Goal: Task Accomplishment & Management: Manage account settings

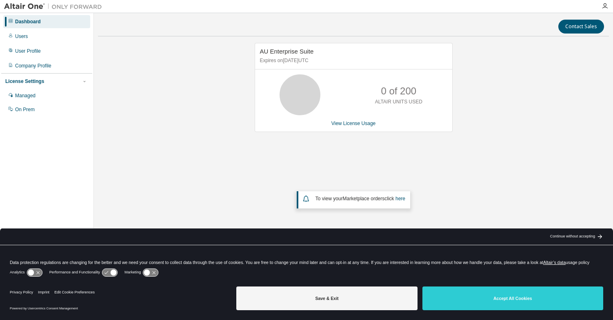
click at [360, 103] on div "0 of 200 ALTAIR UNITS USED" at bounding box center [353, 94] width 197 height 41
click at [351, 126] on link "View License Usage" at bounding box center [353, 123] width 44 height 6
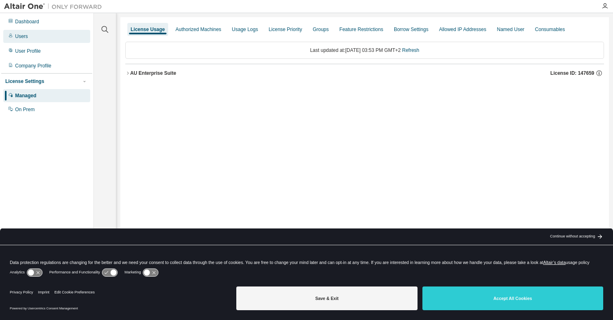
click at [20, 38] on div "Users" at bounding box center [21, 36] width 13 height 7
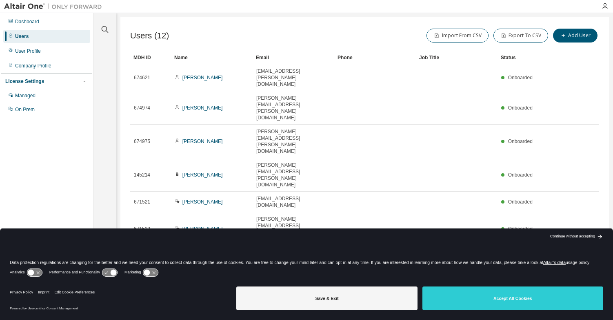
drag, startPoint x: 611, startPoint y: 48, endPoint x: 609, endPoint y: 62, distance: 13.6
click at [609, 62] on div "Clear all Status Onboarded Pending Sent Delivered Bounced Under Review Revoked …" at bounding box center [353, 154] width 519 height 283
click at [216, 35] on div "Users (12) Import From CSV Export To CSV Add User" at bounding box center [364, 35] width 469 height 17
drag, startPoint x: 613, startPoint y: 208, endPoint x: 612, endPoint y: 218, distance: 10.6
click at [612, 218] on div "Clear all Status Onboarded Pending Sent Delivered Bounced Under Review Revoked …" at bounding box center [353, 154] width 519 height 283
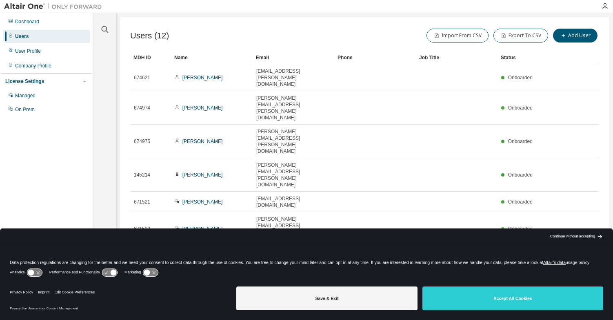
click at [317, 26] on div "Users (12) Import From CSV Export To CSV Add User Clear Load Save Save As Field…" at bounding box center [364, 154] width 489 height 275
click at [603, 9] on icon "button" at bounding box center [605, 6] width 7 height 7
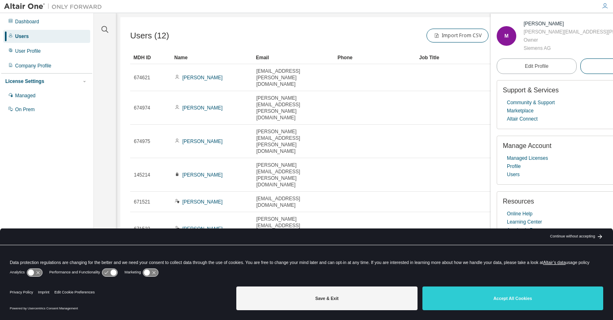
click at [613, 68] on span "Logout" at bounding box center [620, 66] width 15 height 8
